Goal: Obtain resource: Download file/media

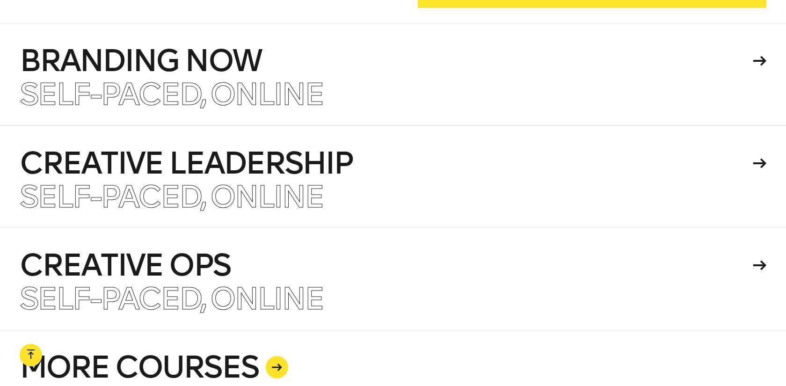
scroll to position [2117, 0]
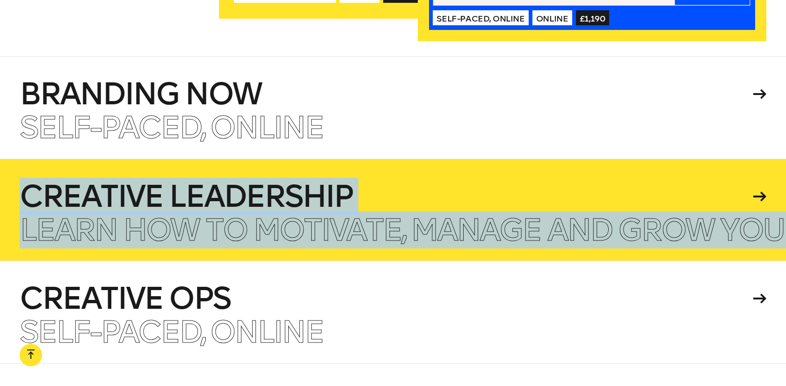
scroll to position [2160, 0]
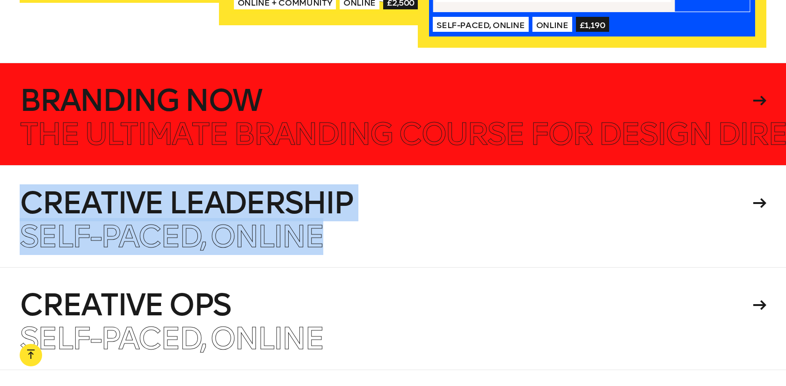
click at [332, 94] on h4 "Branding Now" at bounding box center [385, 101] width 730 height 30
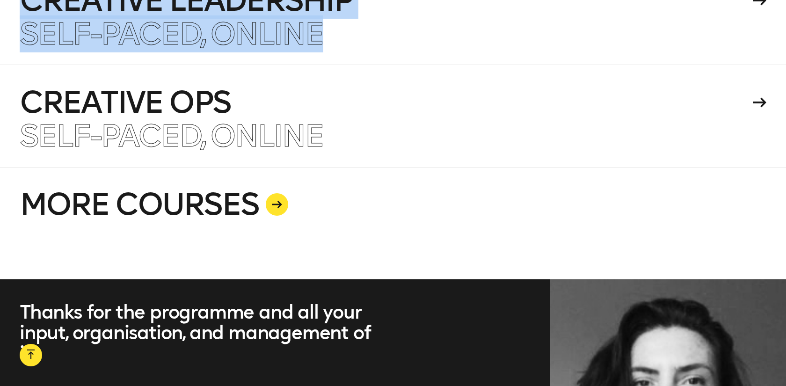
scroll to position [2384, 0]
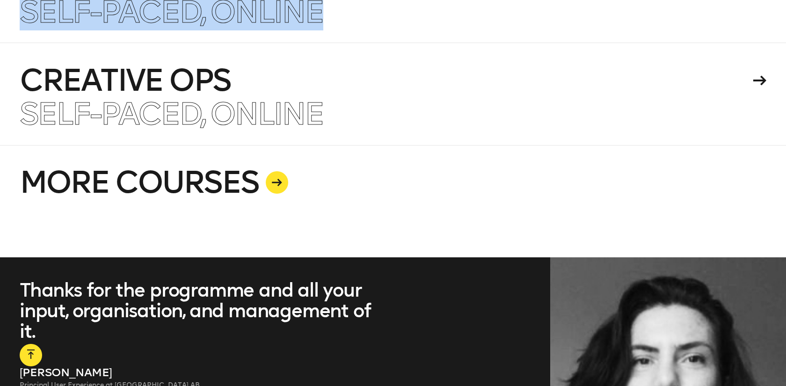
click at [278, 179] on icon at bounding box center [277, 182] width 10 height 7
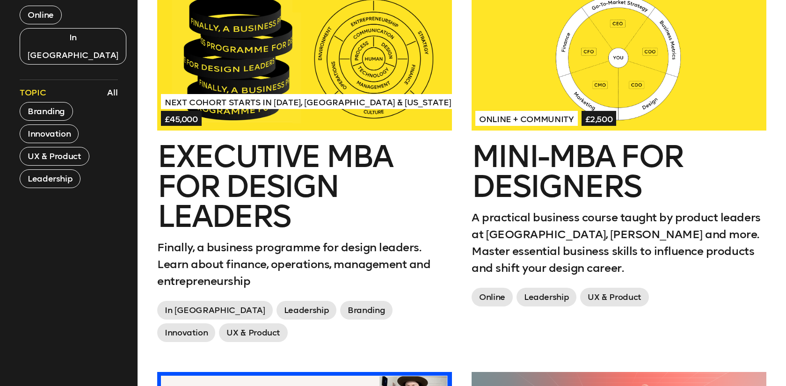
scroll to position [430, 0]
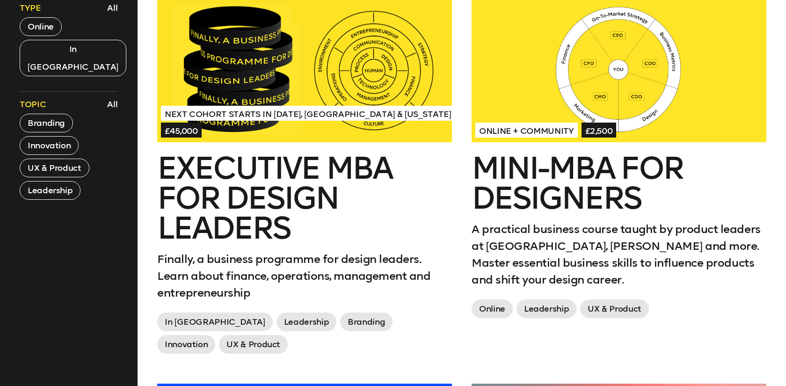
click at [583, 166] on h2 "Mini-MBA for Designers" at bounding box center [619, 183] width 295 height 60
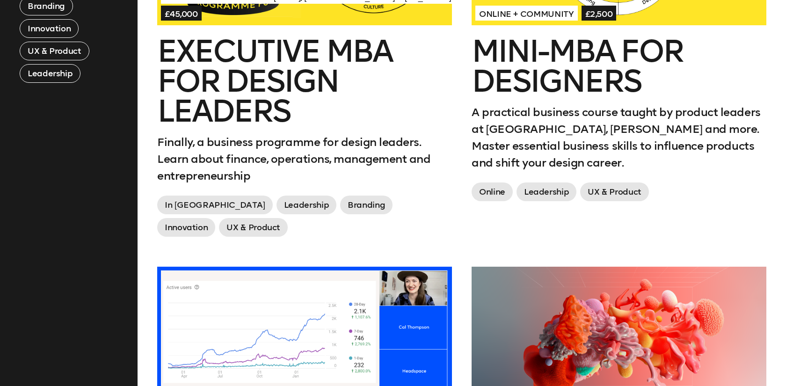
scroll to position [457, 0]
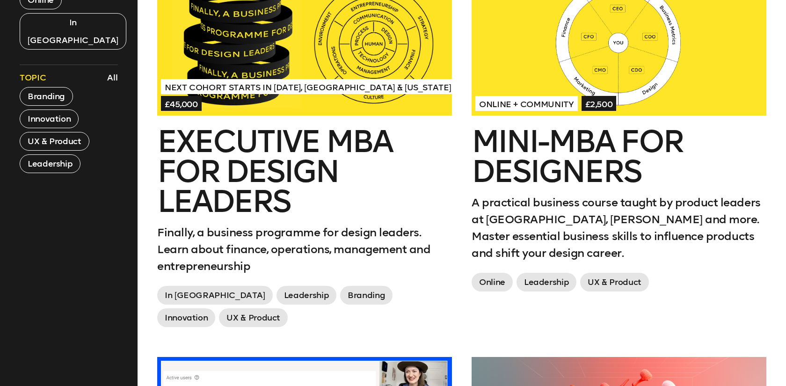
click at [594, 172] on h2 "Mini-MBA for Designers" at bounding box center [619, 157] width 295 height 60
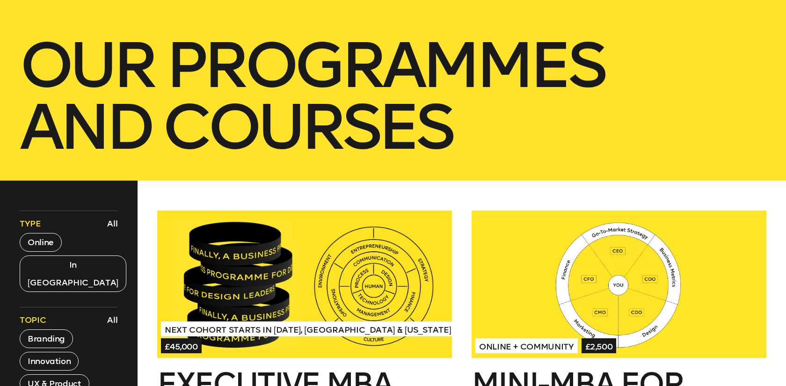
scroll to position [276, 0]
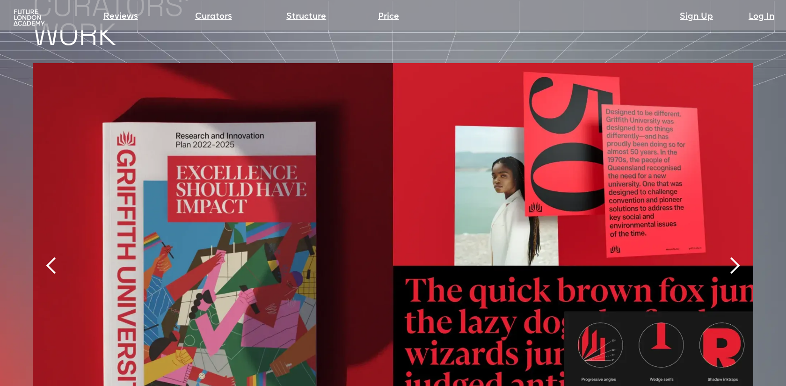
scroll to position [2013, 0]
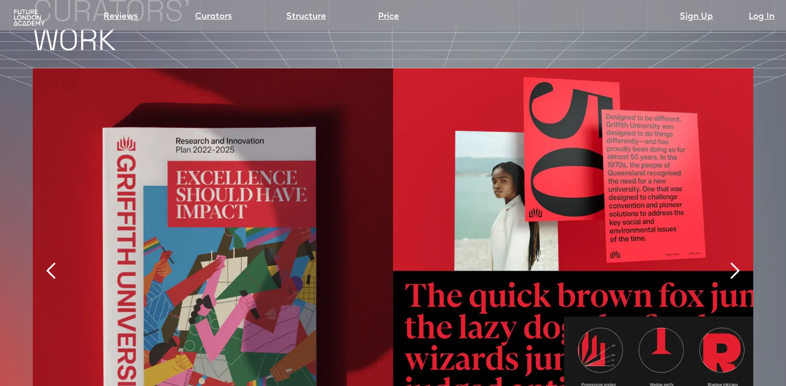
click at [739, 262] on div "next slide" at bounding box center [734, 271] width 19 height 19
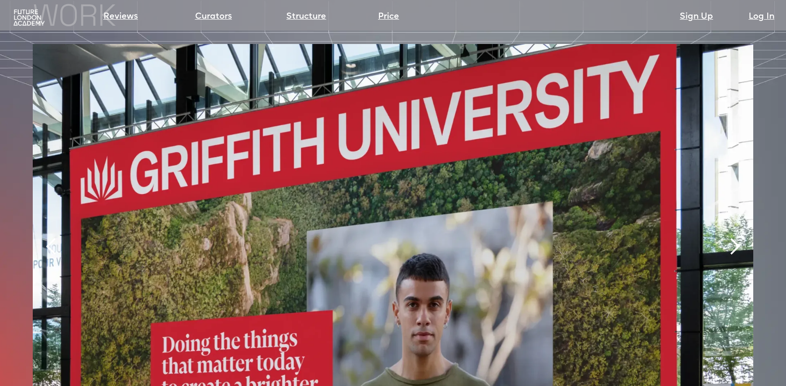
scroll to position [2038, 0]
click at [737, 237] on div "next slide" at bounding box center [734, 246] width 19 height 19
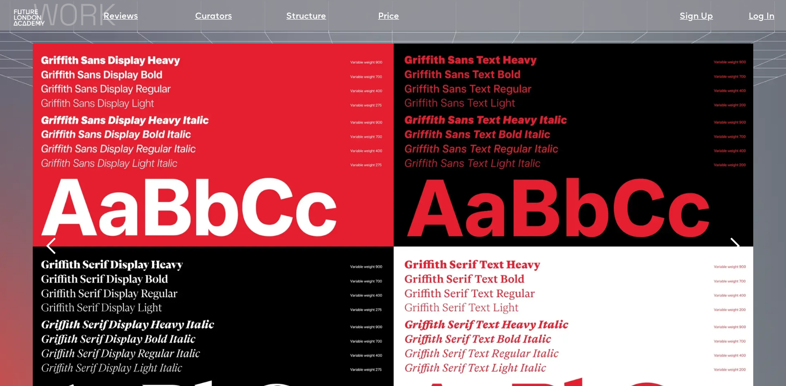
click at [737, 237] on div "next slide" at bounding box center [734, 246] width 19 height 19
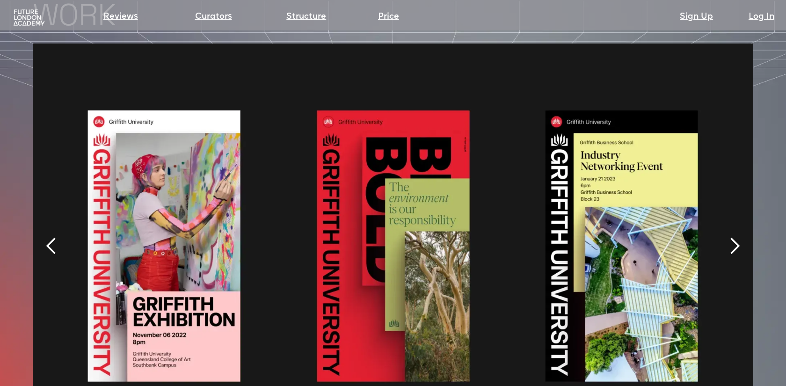
click at [737, 237] on div "next slide" at bounding box center [734, 246] width 19 height 19
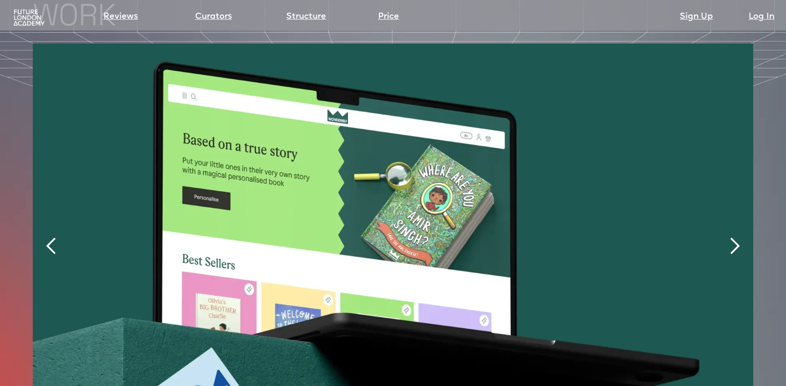
click at [737, 237] on div "next slide" at bounding box center [734, 246] width 19 height 19
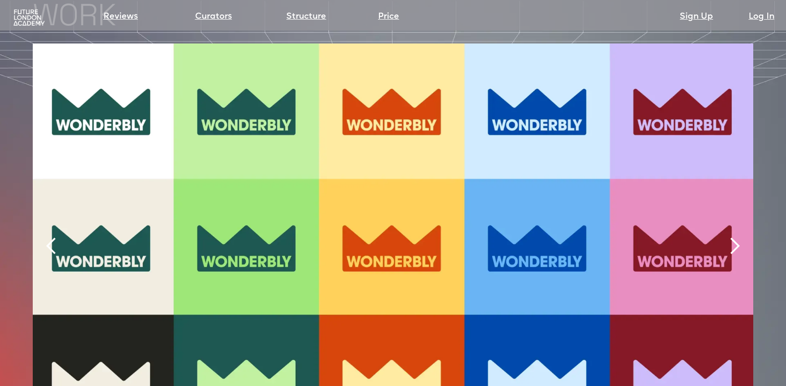
click at [737, 237] on div "next slide" at bounding box center [734, 246] width 19 height 19
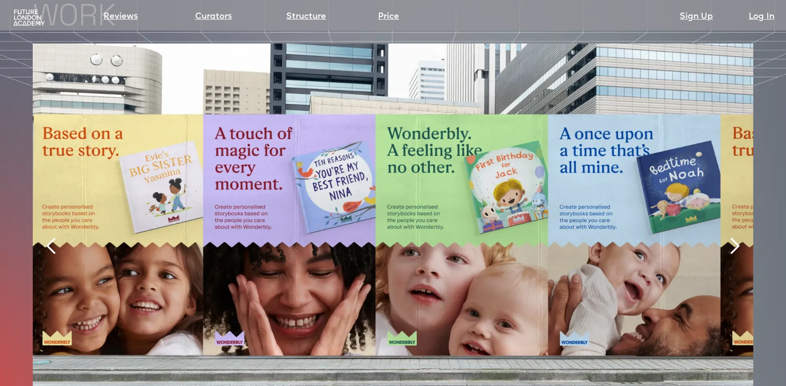
click at [737, 237] on div "next slide" at bounding box center [734, 246] width 19 height 19
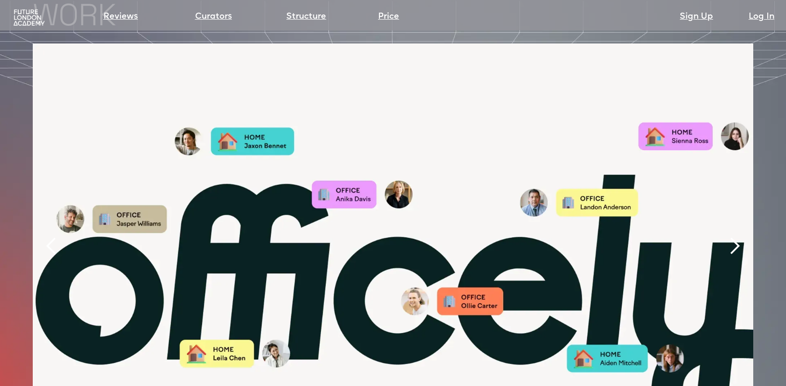
click at [737, 237] on div "next slide" at bounding box center [734, 246] width 19 height 19
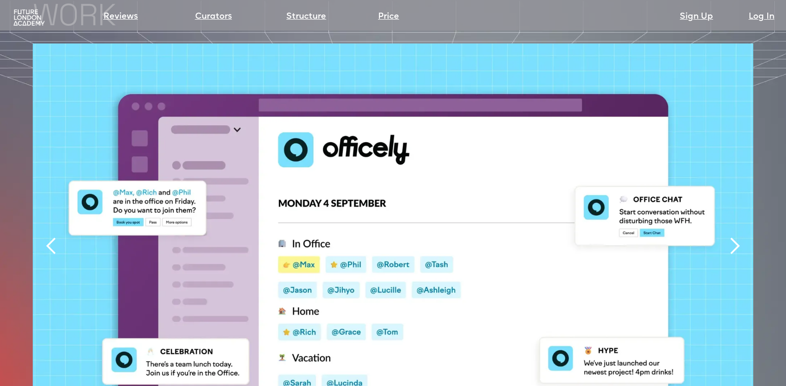
click at [737, 237] on div "next slide" at bounding box center [734, 246] width 19 height 19
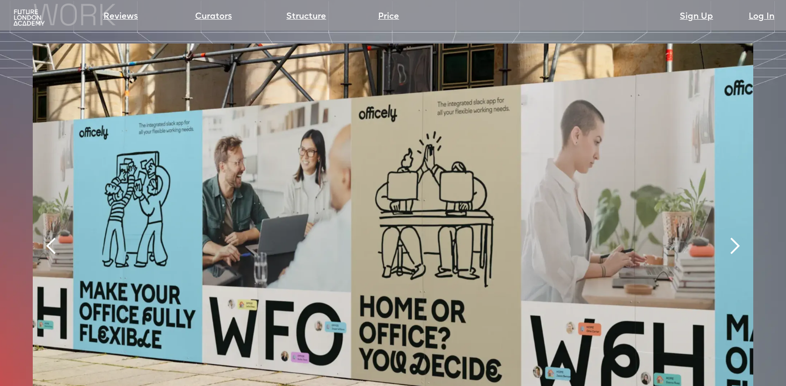
click at [737, 237] on div "next slide" at bounding box center [734, 246] width 19 height 19
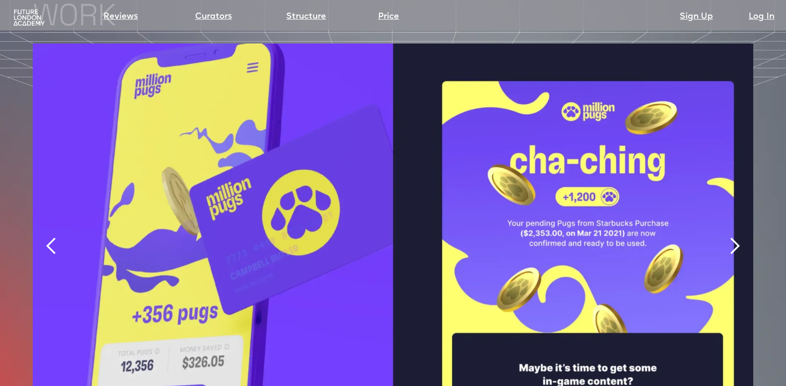
click at [737, 237] on div "next slide" at bounding box center [734, 246] width 19 height 19
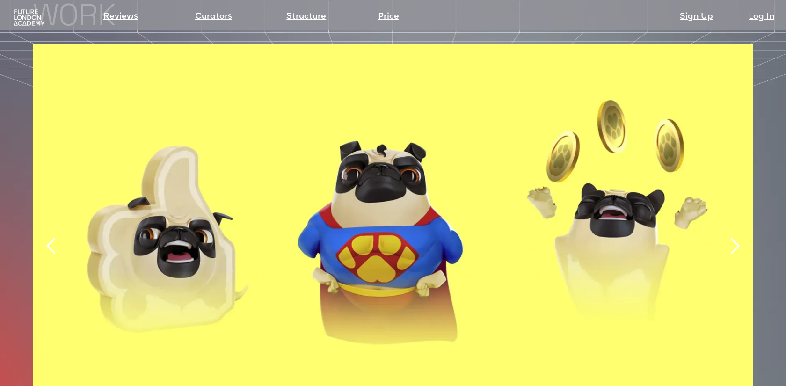
click at [737, 237] on div "next slide" at bounding box center [734, 246] width 19 height 19
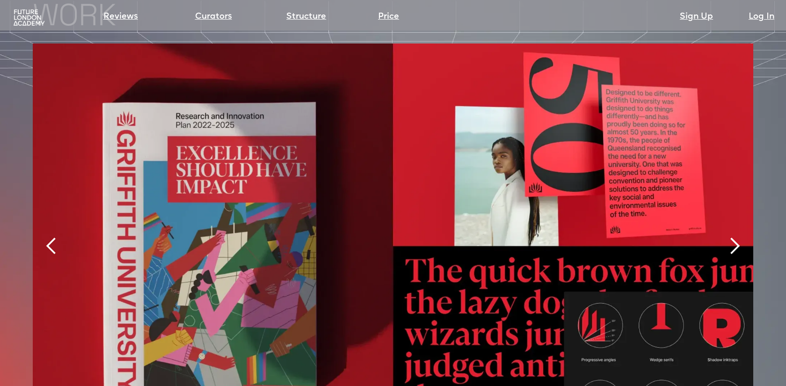
click at [779, 83] on div "Slide 1 of 12." at bounding box center [393, 246] width 786 height 405
click at [762, 89] on div "Slide 1 of 12." at bounding box center [393, 246] width 786 height 405
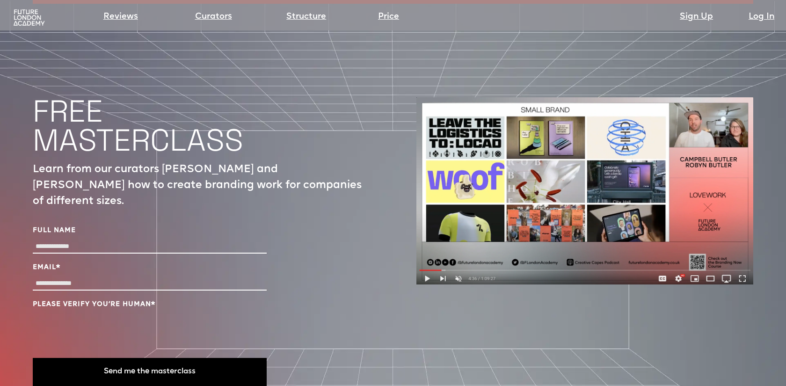
scroll to position [3144, 0]
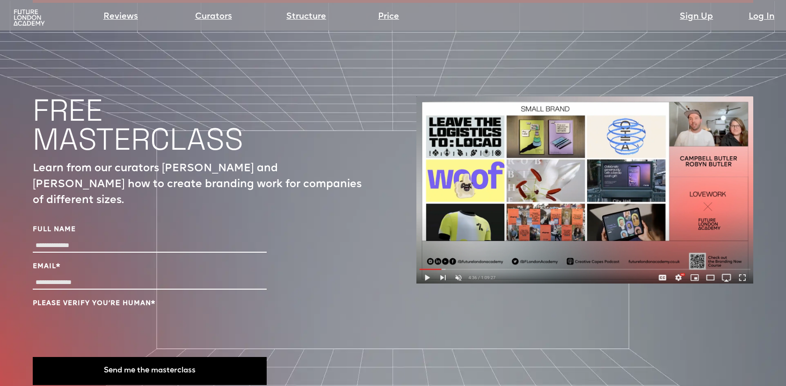
click at [425, 245] on img at bounding box center [584, 190] width 337 height 188
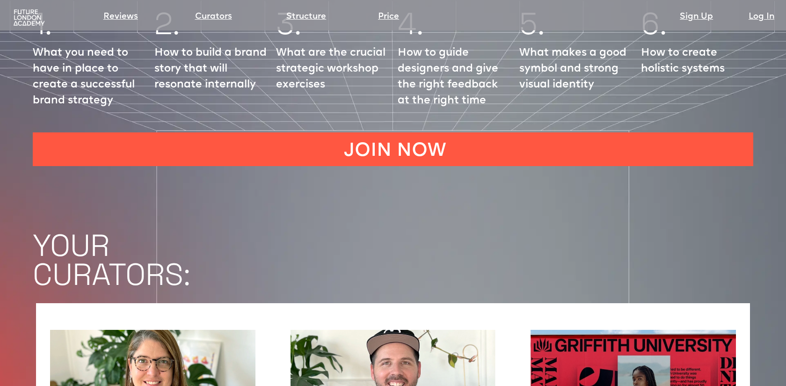
scroll to position [1361, 0]
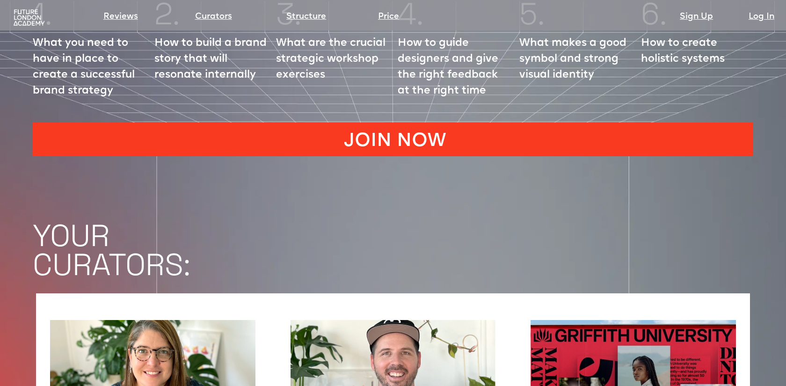
click at [357, 123] on link "JOIN NOW" at bounding box center [393, 140] width 721 height 34
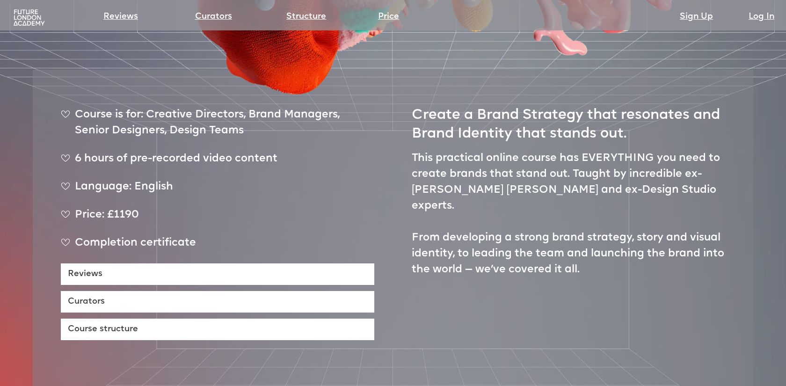
scroll to position [0, 0]
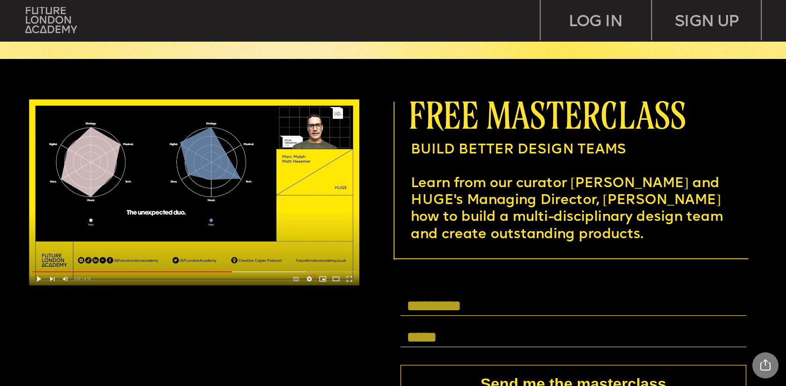
scroll to position [2981, 0]
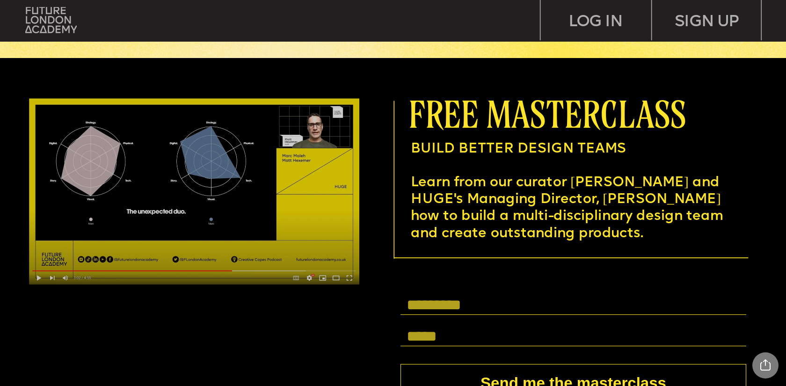
click at [234, 163] on img at bounding box center [194, 192] width 330 height 186
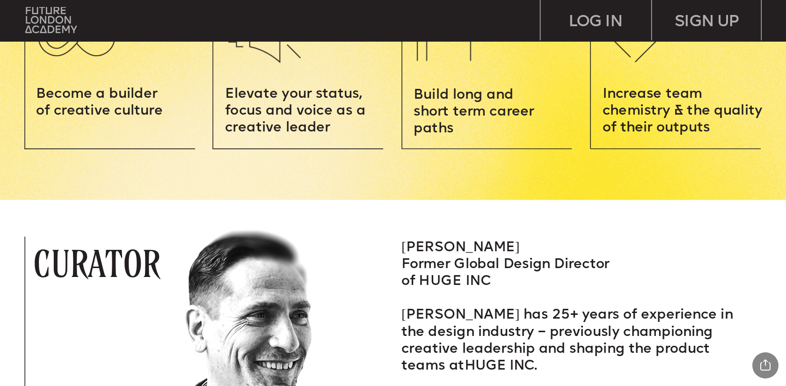
scroll to position [1394, 0]
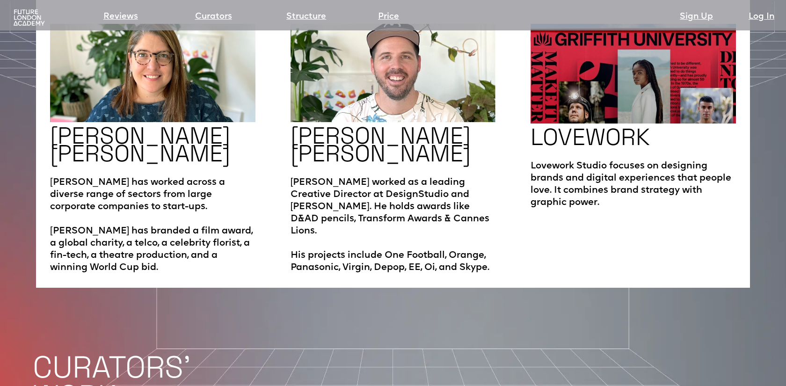
scroll to position [1577, 0]
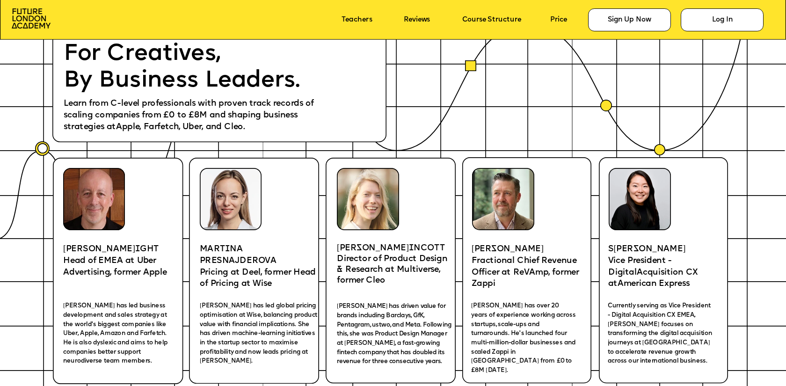
scroll to position [1981, 0]
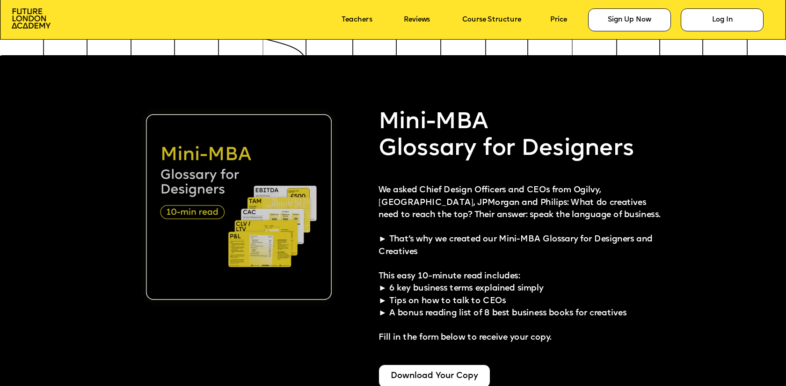
click at [244, 226] on img at bounding box center [239, 207] width 186 height 186
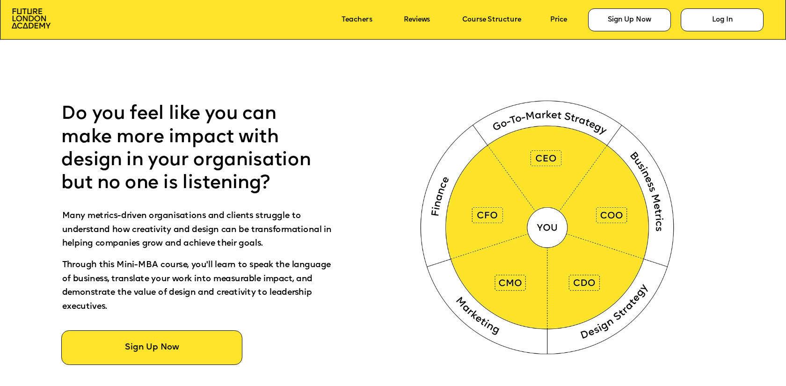
scroll to position [497, 0]
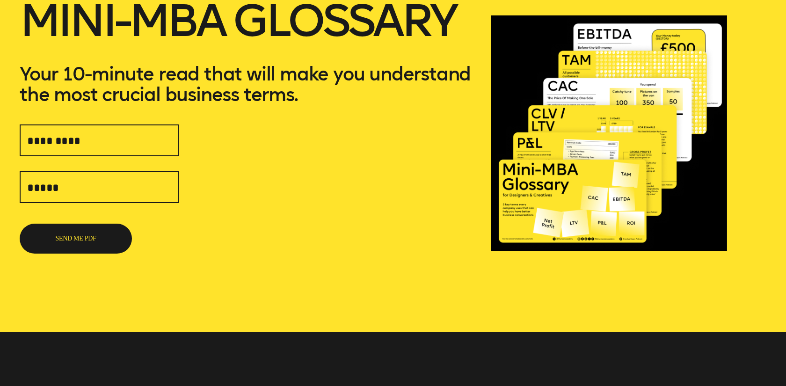
scroll to position [113, 0]
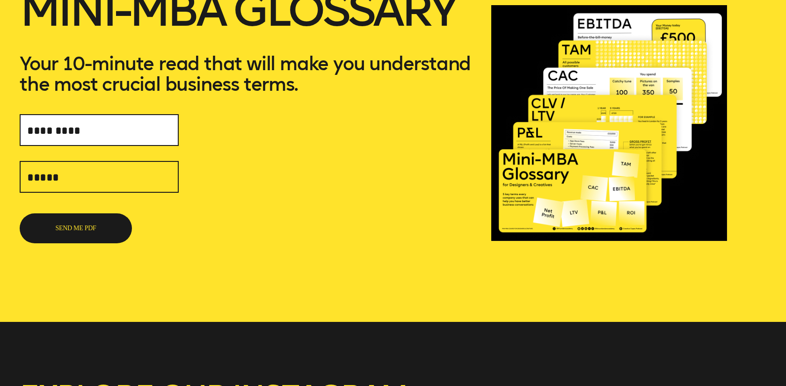
click at [110, 132] on input "text" at bounding box center [99, 130] width 159 height 32
type input "**********"
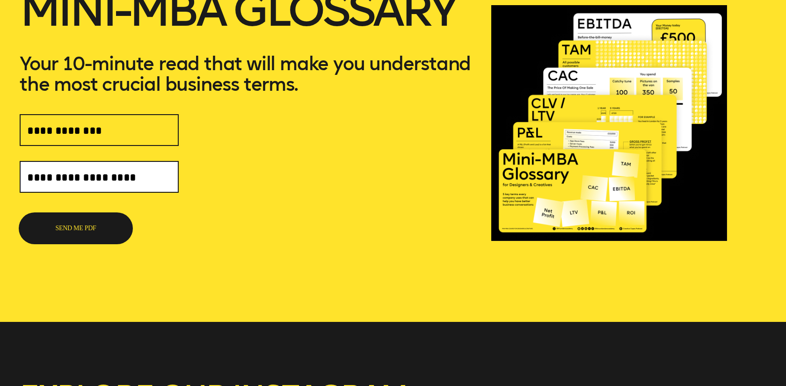
type input "**********"
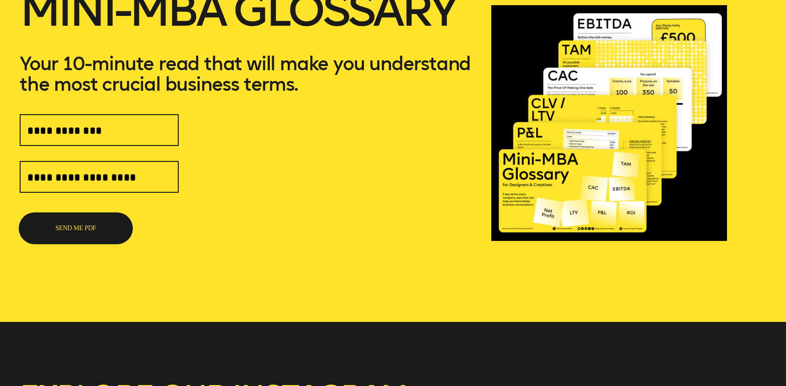
click at [103, 221] on button "SEND ME PDF" at bounding box center [76, 228] width 112 height 30
type input "**********"
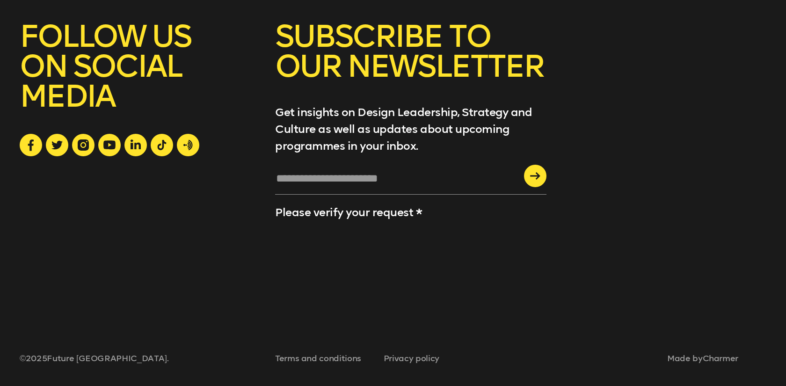
scroll to position [746, 0]
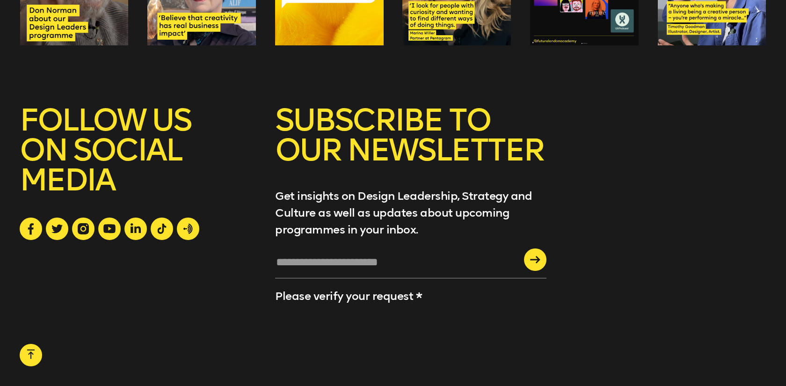
click at [406, 265] on input "text" at bounding box center [410, 265] width 271 height 25
type input "**********"
click at [524, 248] on button "submit" at bounding box center [535, 259] width 22 height 22
click at [536, 265] on div "submit" at bounding box center [535, 259] width 22 height 22
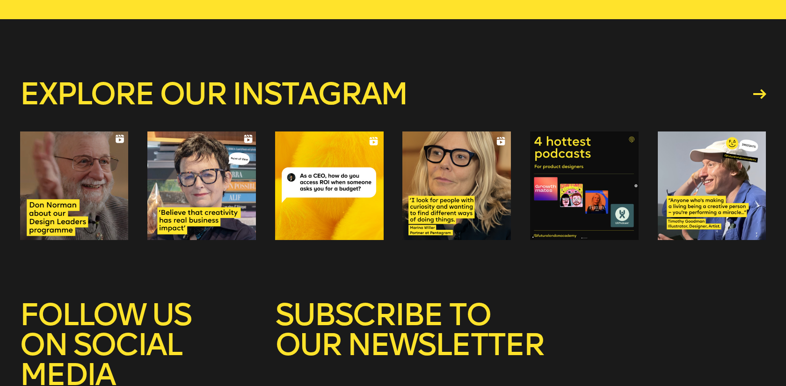
scroll to position [260, 0]
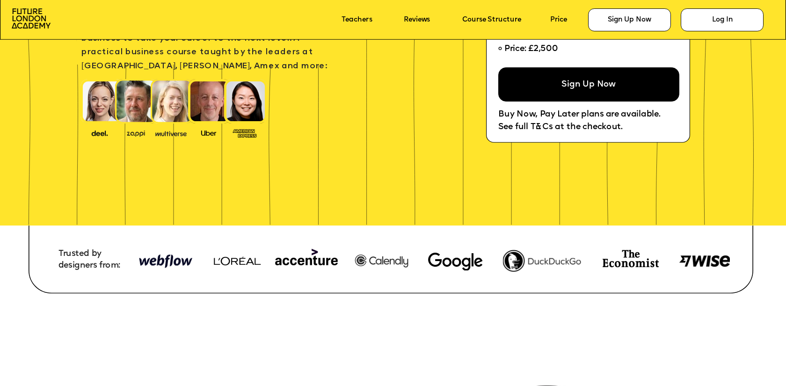
scroll to position [160, 0]
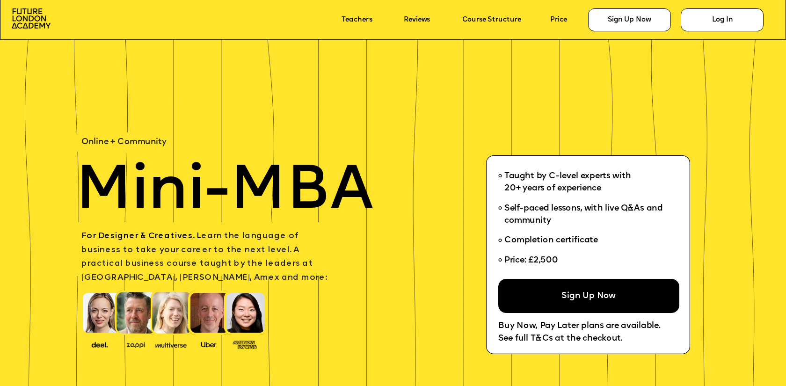
scroll to position [160, 0]
